Goal: Register for event/course

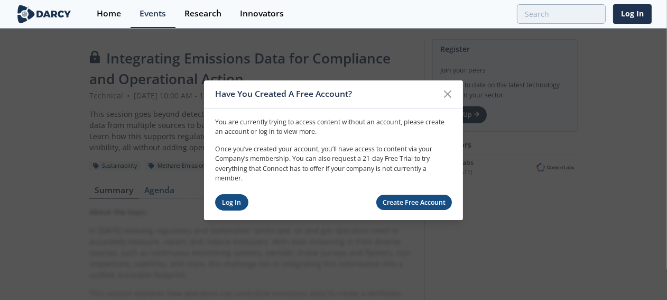
click at [231, 204] on link "Log In" at bounding box center [231, 202] width 33 height 16
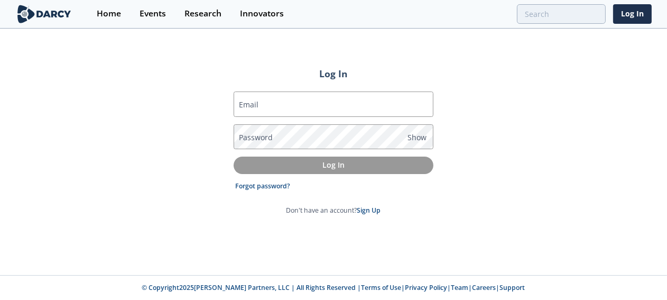
type input "[PERSON_NAME][EMAIL_ADDRESS][PERSON_NAME][DOMAIN_NAME]"
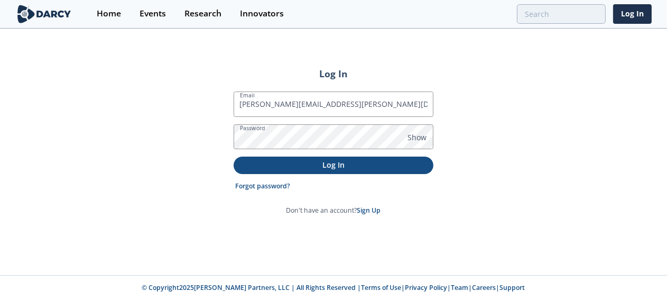
click at [312, 165] on p "Log In" at bounding box center [333, 164] width 185 height 11
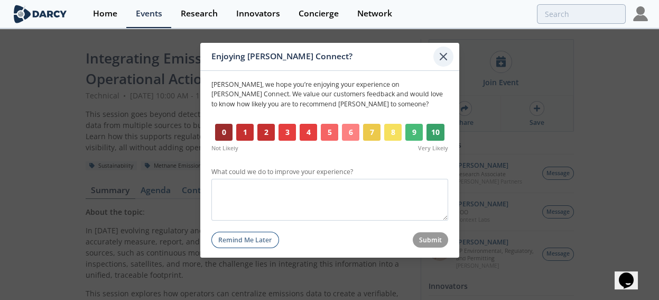
click at [442, 54] on icon at bounding box center [443, 56] width 6 height 6
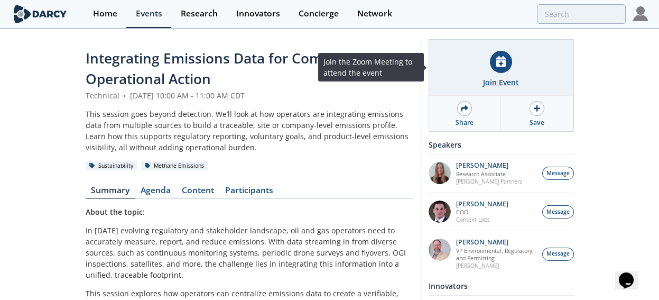
click at [504, 79] on div "Join Event" at bounding box center [501, 82] width 36 height 11
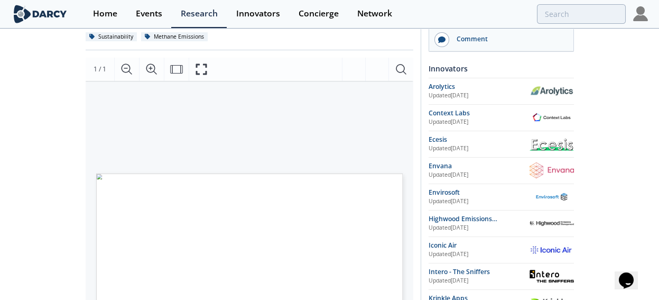
scroll to position [237, 0]
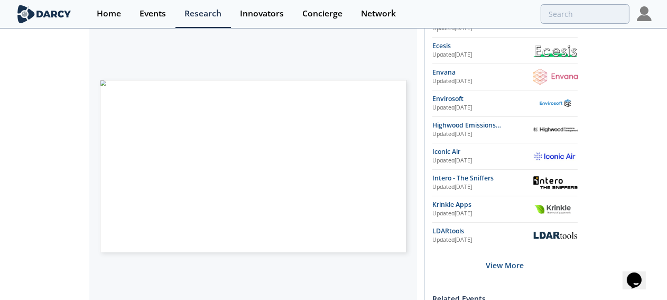
click at [292, 161] on span "Page 1" at bounding box center [333, 176] width 403 height 181
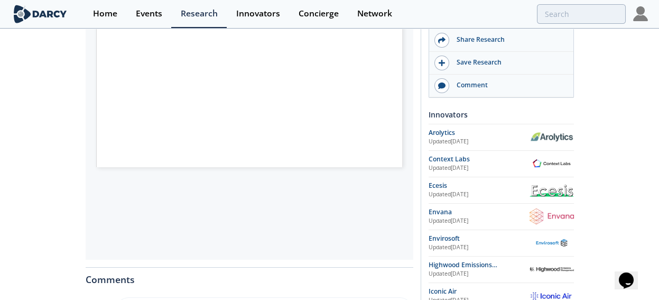
scroll to position [258, 0]
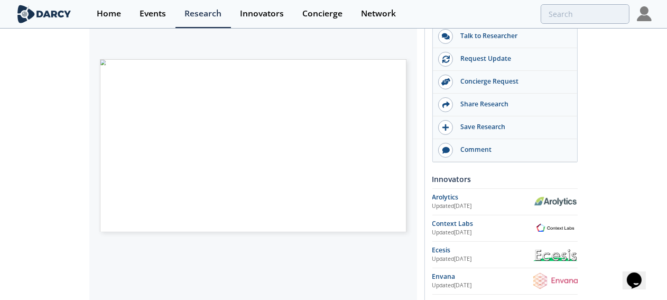
click at [274, 198] on span "Page 1" at bounding box center [333, 155] width 403 height 181
click at [259, 150] on span "Page 1" at bounding box center [333, 155] width 403 height 181
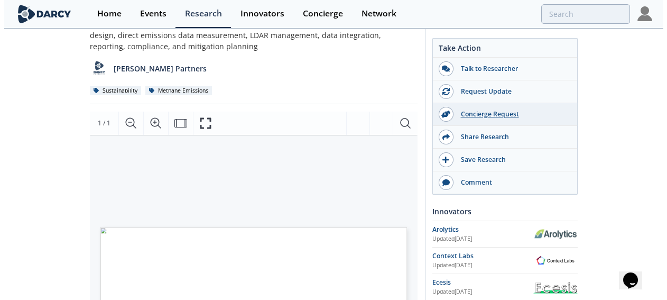
scroll to position [89, 0]
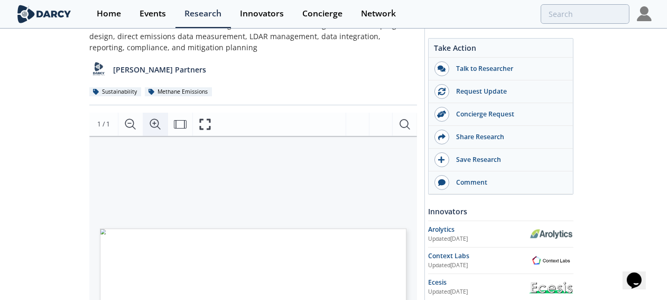
click at [153, 124] on icon "Zoom In" at bounding box center [155, 124] width 13 height 13
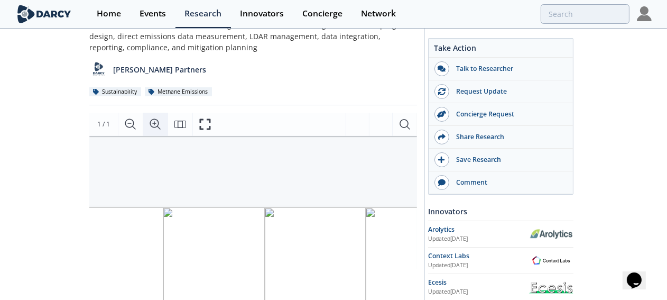
click at [153, 124] on icon "Zoom In" at bounding box center [155, 124] width 13 height 13
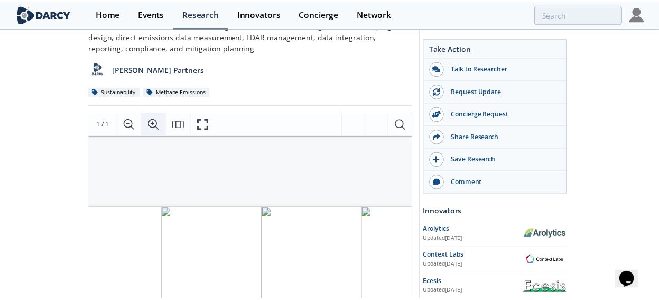
scroll to position [0, 86]
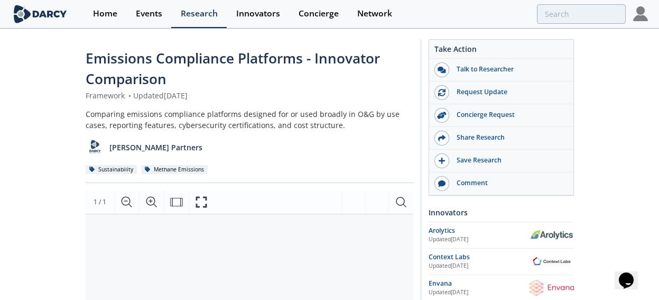
scroll to position [52, 0]
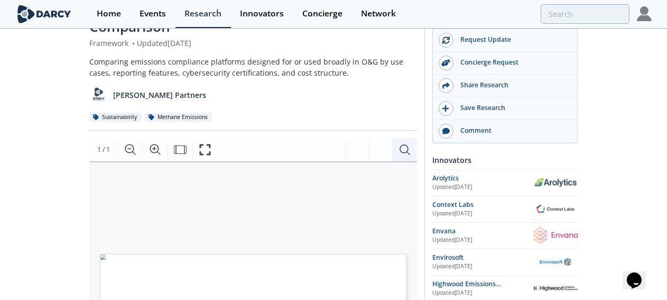
click at [407, 151] on icon "Search Document" at bounding box center [404, 149] width 10 height 10
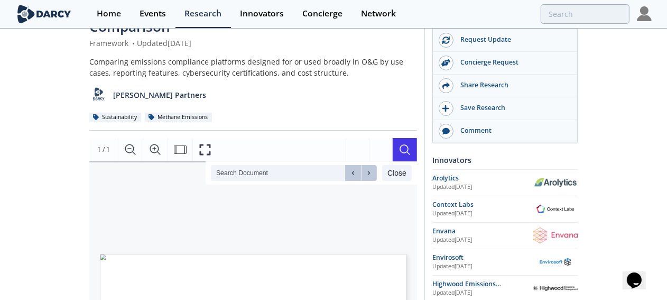
click at [405, 169] on button "Close" at bounding box center [397, 173] width 30 height 16
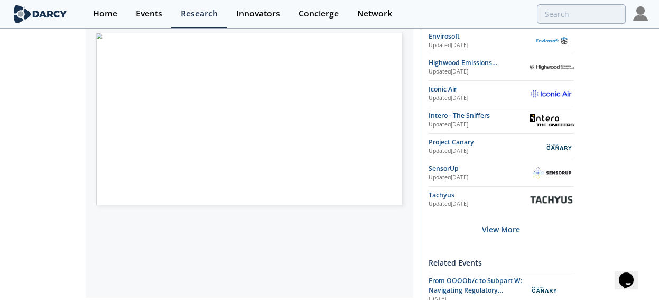
scroll to position [263, 0]
